Goal: Find specific page/section: Find specific page/section

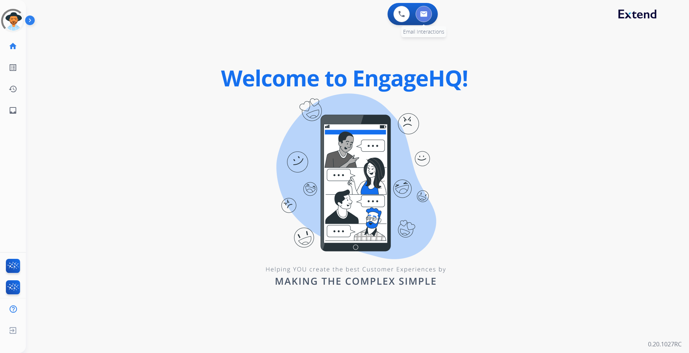
click at [425, 14] on img at bounding box center [423, 14] width 7 height 6
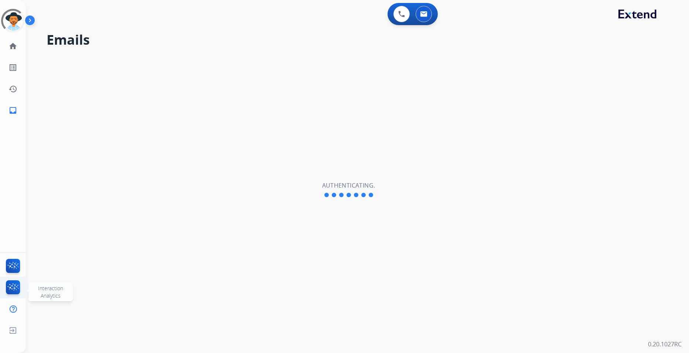
click at [13, 289] on img at bounding box center [12, 288] width 17 height 17
select select "**********"
